Goal: Task Accomplishment & Management: Manage account settings

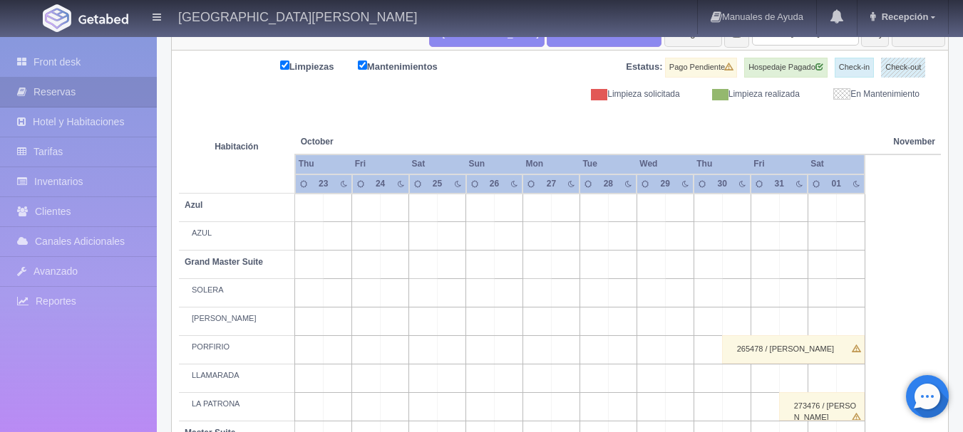
scroll to position [142, 0]
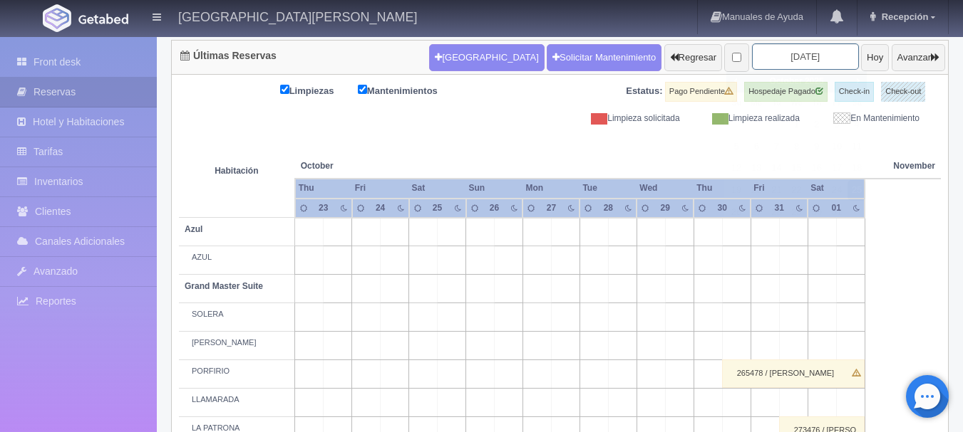
drag, startPoint x: 804, startPoint y: 58, endPoint x: 819, endPoint y: 66, distance: 17.2
click at [804, 59] on input "2025-10-25" at bounding box center [805, 56] width 107 height 26
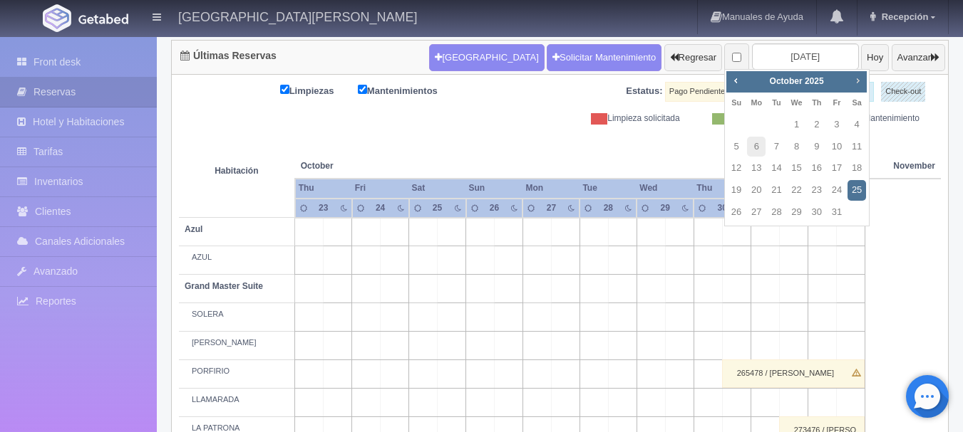
click at [857, 81] on span "Next" at bounding box center [856, 80] width 11 height 11
click at [782, 212] on link "30" at bounding box center [776, 212] width 19 height 21
type input "[DATE]"
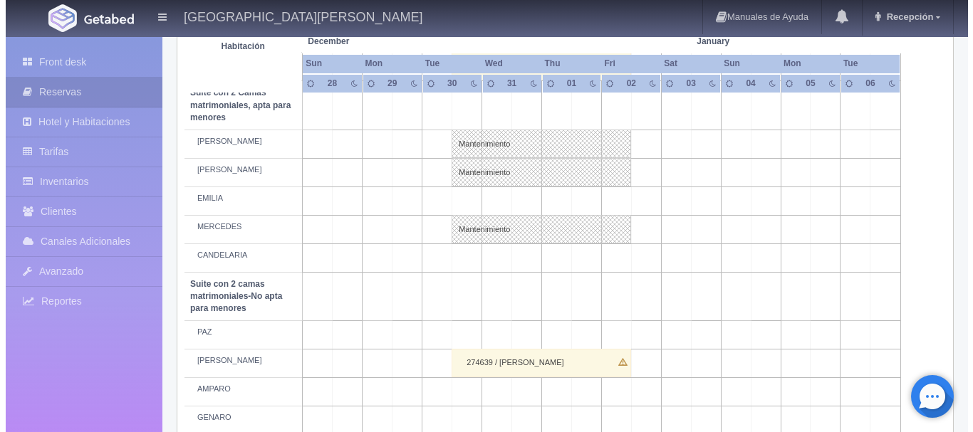
scroll to position [1118, 0]
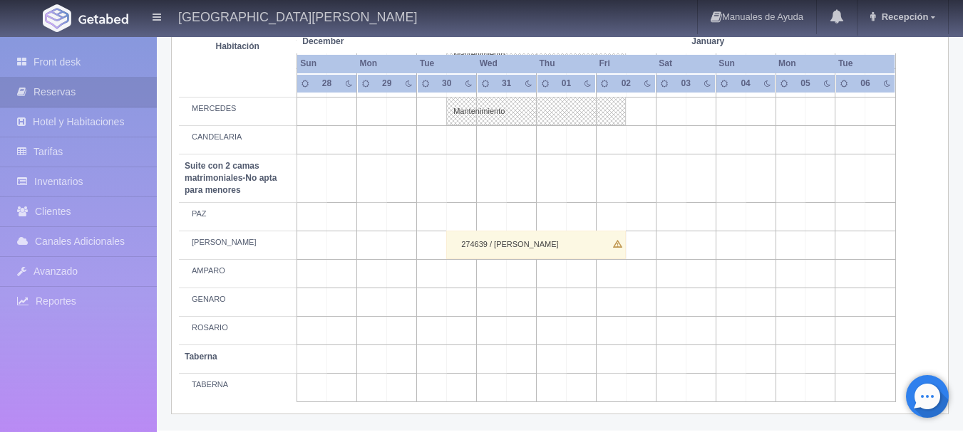
click at [468, 275] on td at bounding box center [462, 274] width 30 height 28
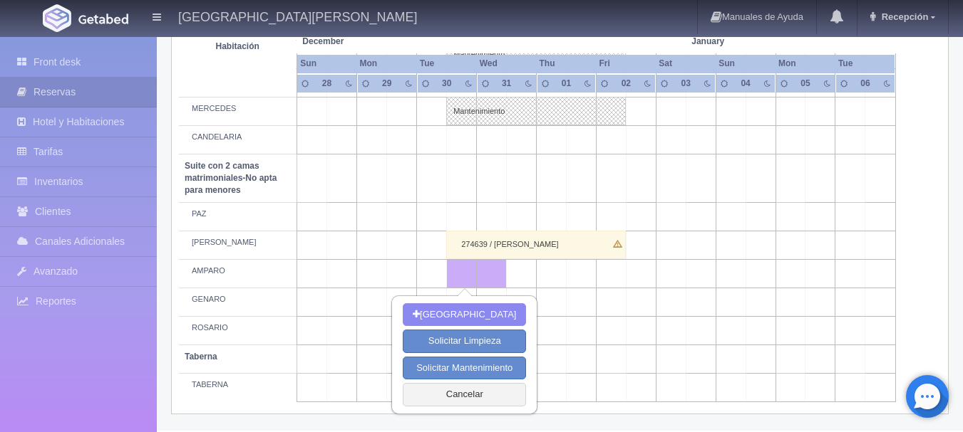
click at [606, 273] on td at bounding box center [611, 274] width 30 height 28
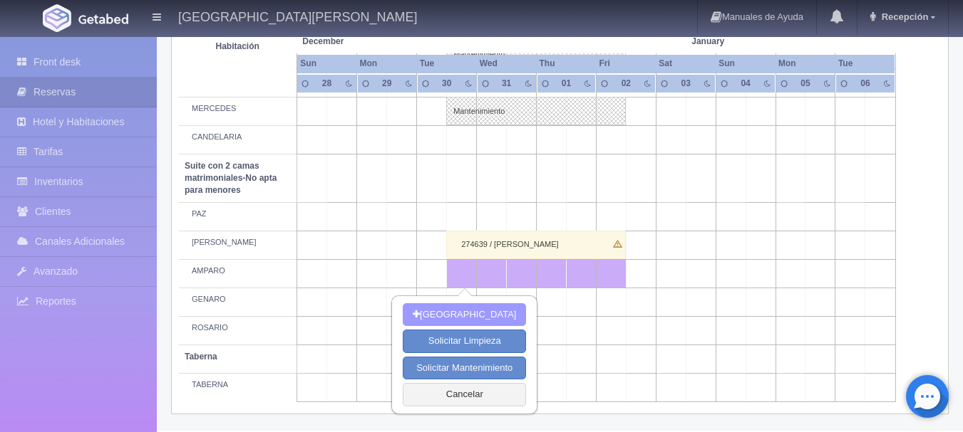
click at [490, 311] on button "[GEOGRAPHIC_DATA]" at bounding box center [464, 316] width 123 height 24
type input "30-12-2025"
type input "02-01-2026"
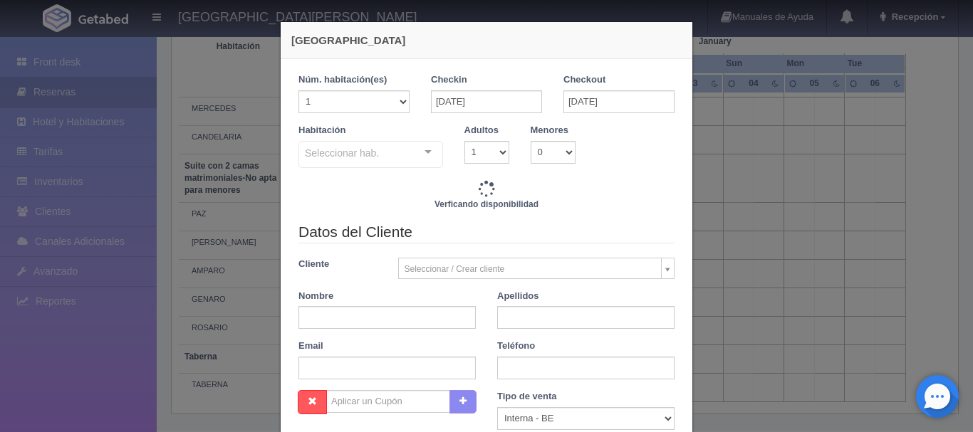
checkbox input "false"
type input "11770.00"
checkbox input "false"
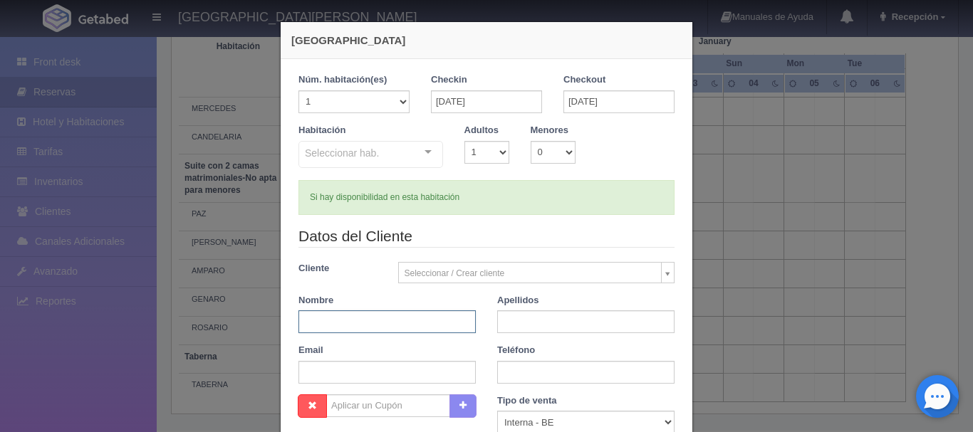
click at [403, 318] on input "text" at bounding box center [387, 322] width 177 height 23
type input "ERICA"
checkbox input "false"
click at [532, 317] on input "text" at bounding box center [585, 322] width 177 height 23
type input "GONZALEZ CENDEJAS"
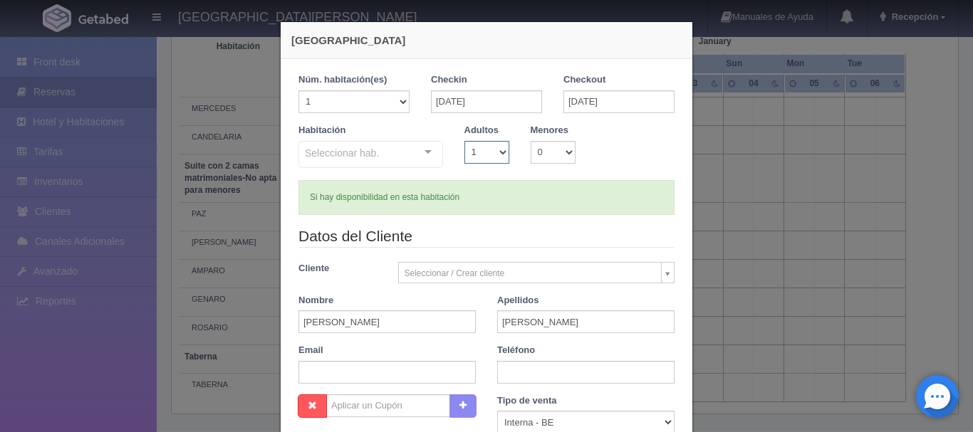
click at [484, 151] on select "1 2 3 4 5 6 7 8 9 10" at bounding box center [487, 152] width 45 height 23
select select "2"
click at [465, 141] on select "1 2 3 4 5 6 7 8 9 10" at bounding box center [487, 152] width 45 height 23
checkbox input "false"
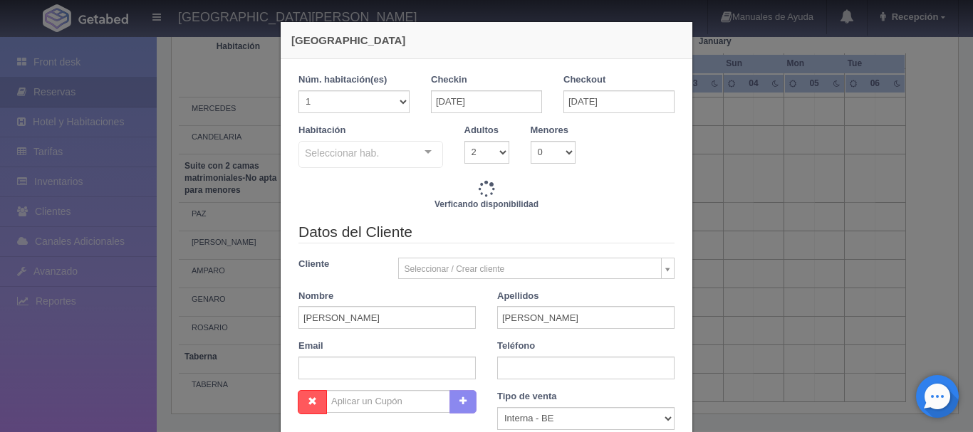
type input "11770.00"
checkbox input "false"
click at [397, 150] on div "Seleccionar hab." at bounding box center [371, 154] width 145 height 27
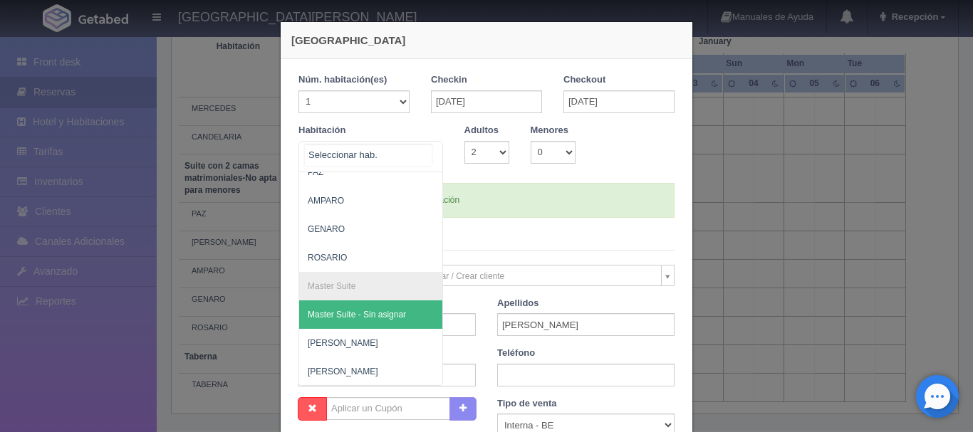
scroll to position [0, 0]
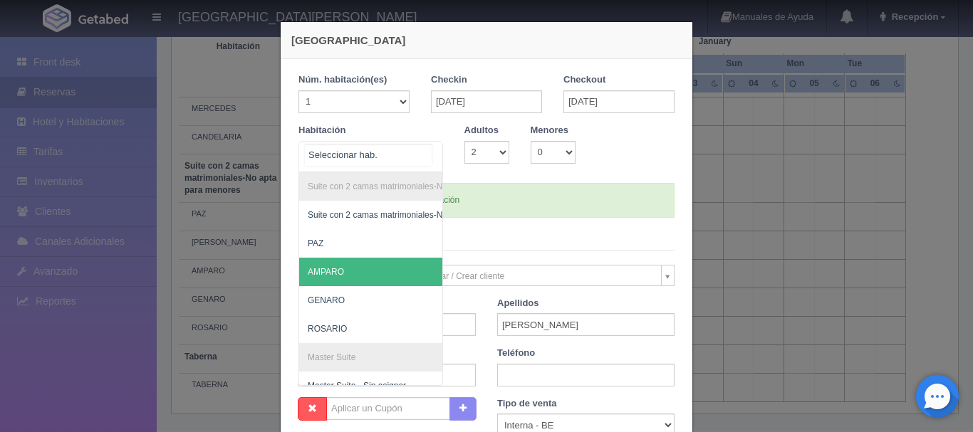
click at [328, 267] on span "AMPARO" at bounding box center [326, 272] width 36 height 10
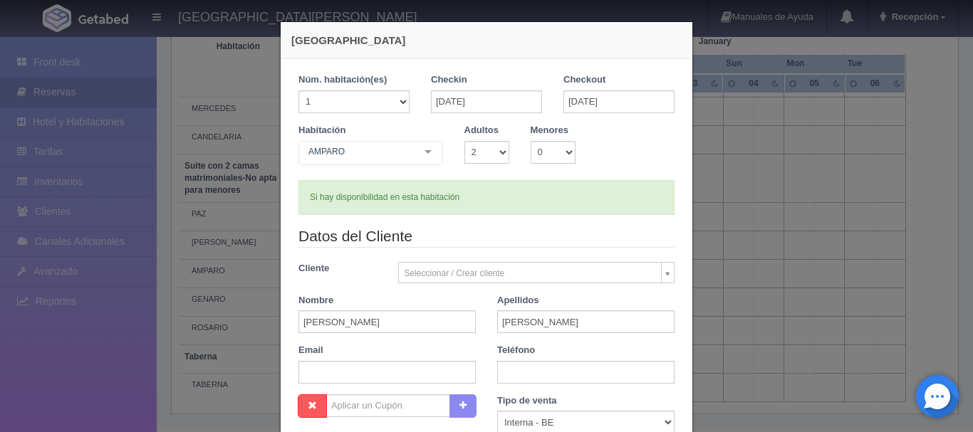
checkbox input "false"
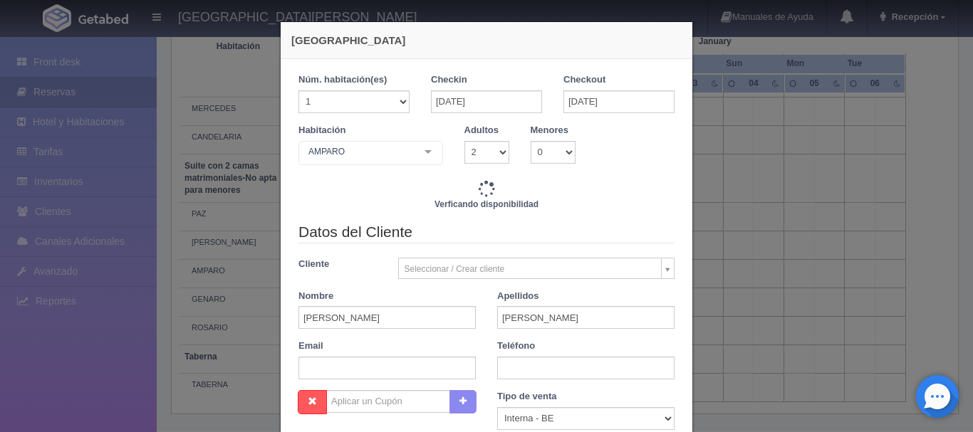
type input "11770.00"
checkbox input "false"
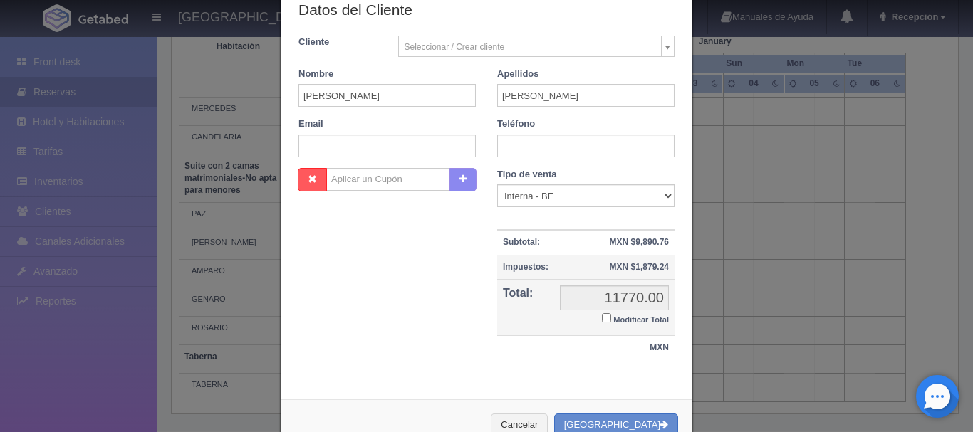
scroll to position [268, 0]
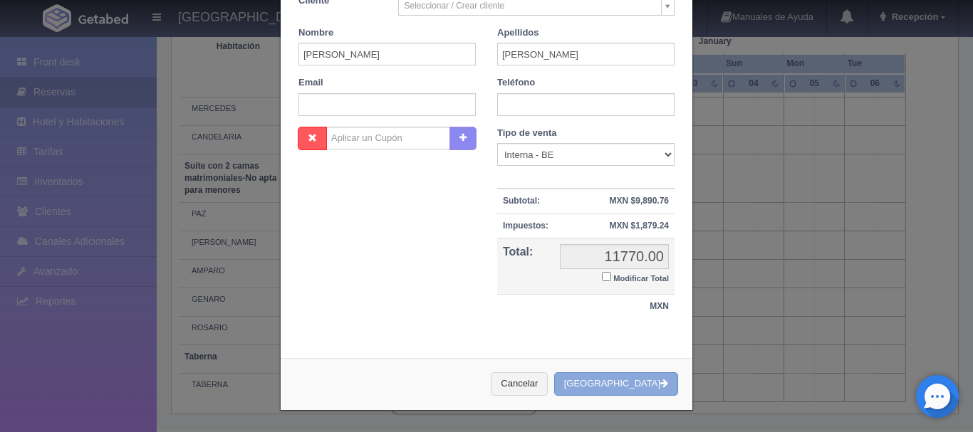
click at [618, 387] on button "[GEOGRAPHIC_DATA]" at bounding box center [616, 385] width 124 height 24
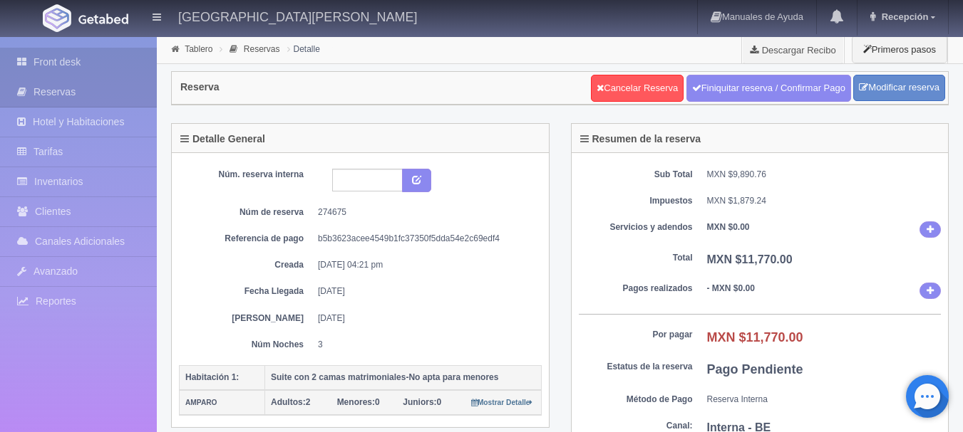
click at [69, 69] on link "Front desk" at bounding box center [78, 62] width 157 height 29
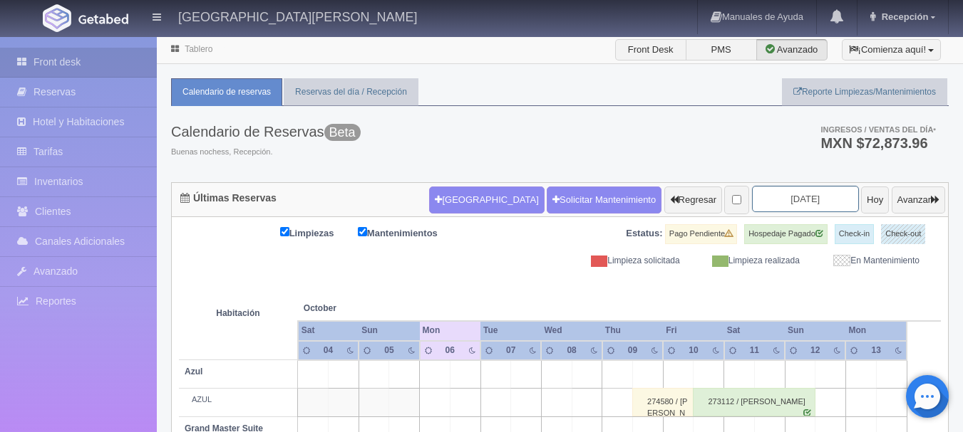
click at [768, 197] on input "2025-10-06" at bounding box center [805, 199] width 107 height 26
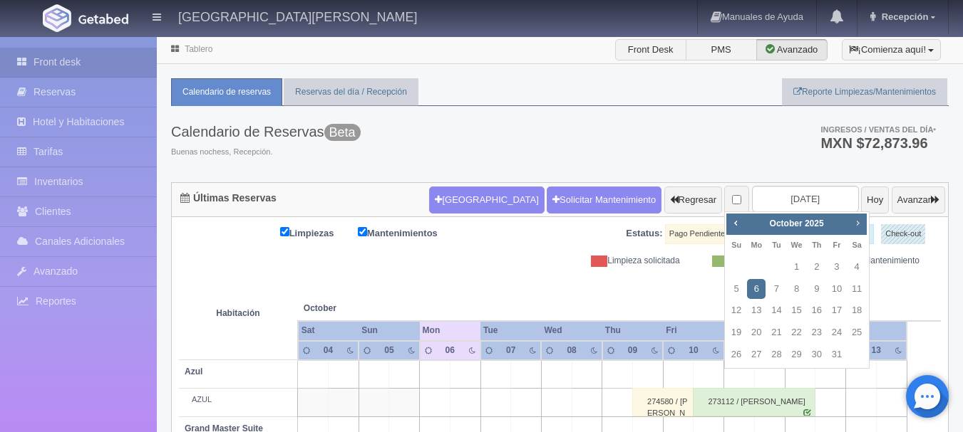
click at [855, 224] on span "Next" at bounding box center [856, 222] width 11 height 11
click at [779, 350] on link "30" at bounding box center [776, 355] width 19 height 21
type input "[DATE]"
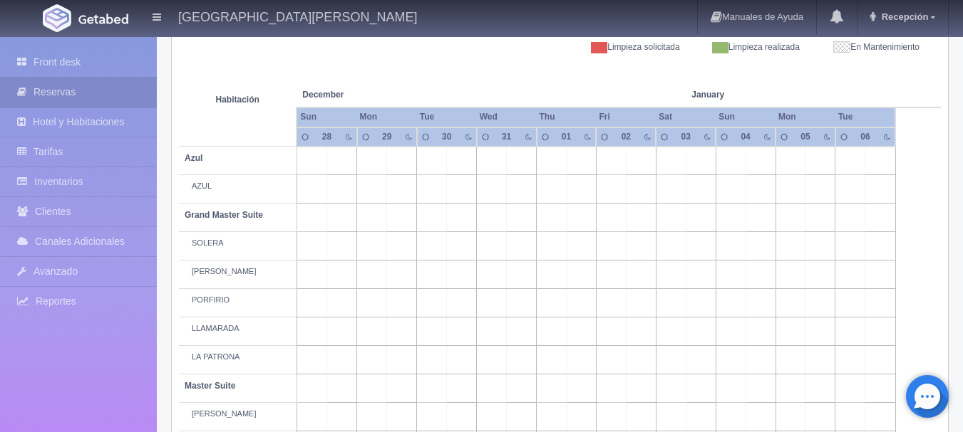
scroll to position [192, 0]
